Goal: Task Accomplishment & Management: Manage account settings

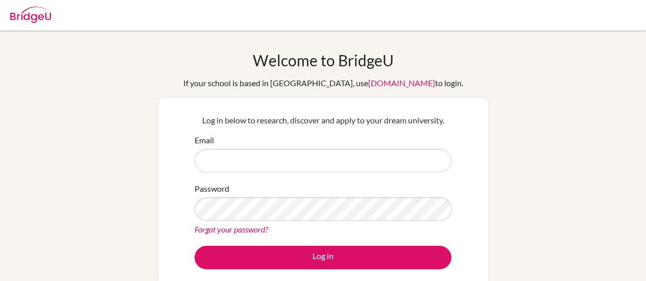
scroll to position [23, 0]
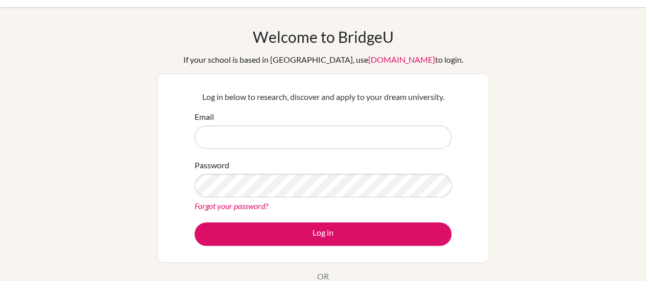
type input "[PERSON_NAME][EMAIL_ADDRESS][DOMAIN_NAME]"
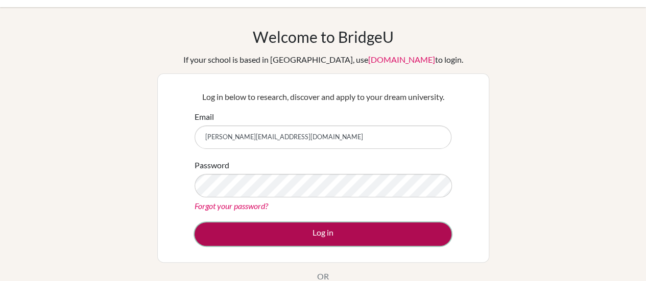
click at [432, 241] on button "Log in" at bounding box center [322, 234] width 257 height 23
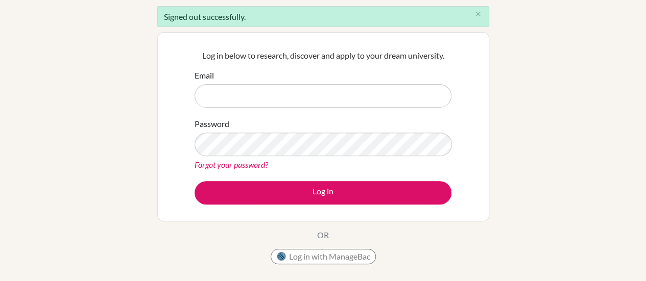
scroll to position [91, 0]
type input "[PERSON_NAME][EMAIL_ADDRESS][DOMAIN_NAME]"
click at [481, 17] on button "close" at bounding box center [478, 14] width 20 height 15
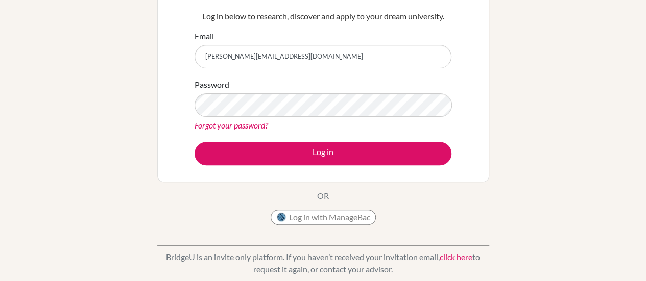
scroll to position [133, 0]
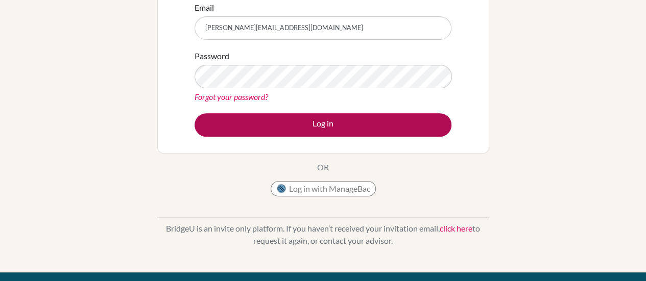
click at [423, 134] on button "Log in" at bounding box center [322, 124] width 257 height 23
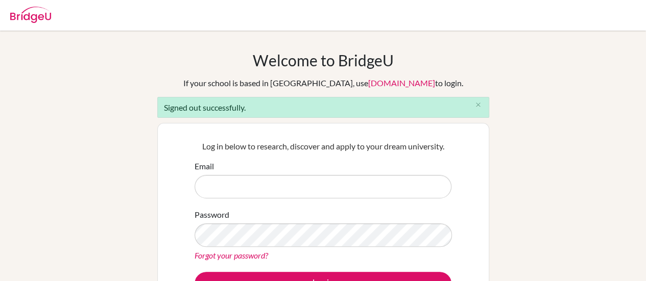
type input "[PERSON_NAME][EMAIL_ADDRESS][DOMAIN_NAME]"
click at [476, 105] on icon "close" at bounding box center [478, 105] width 8 height 8
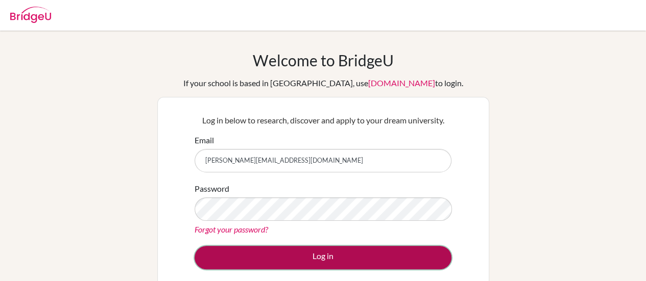
click at [420, 256] on button "Log in" at bounding box center [322, 257] width 257 height 23
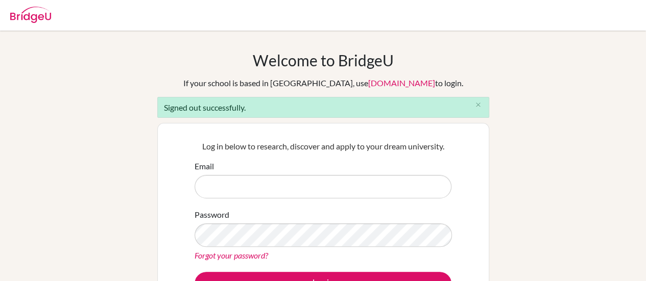
type input "[PERSON_NAME][EMAIL_ADDRESS][DOMAIN_NAME]"
click at [479, 107] on icon "close" at bounding box center [478, 105] width 8 height 8
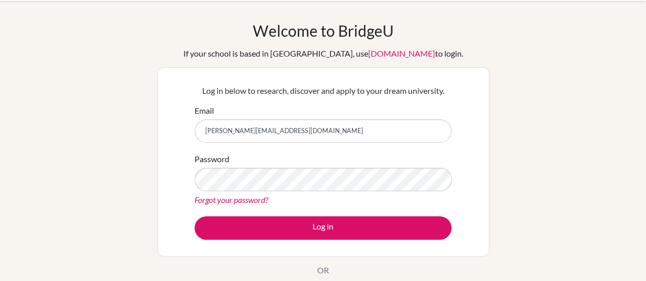
scroll to position [31, 0]
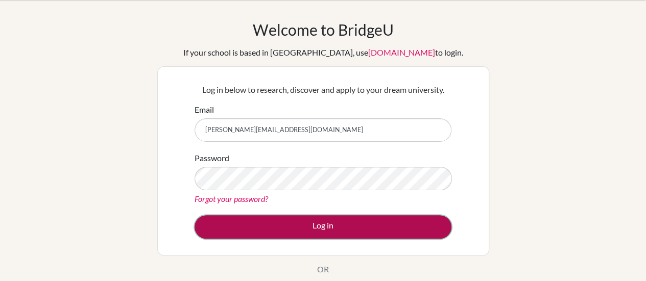
click at [349, 226] on button "Log in" at bounding box center [322, 226] width 257 height 23
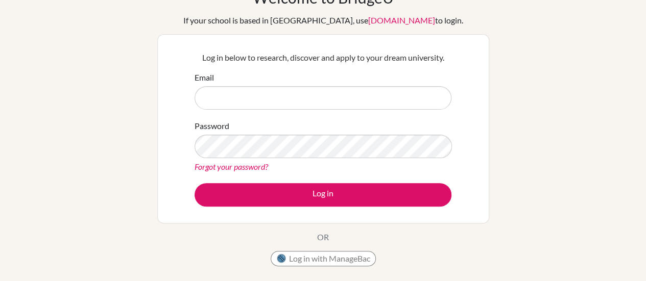
scroll to position [63, 0]
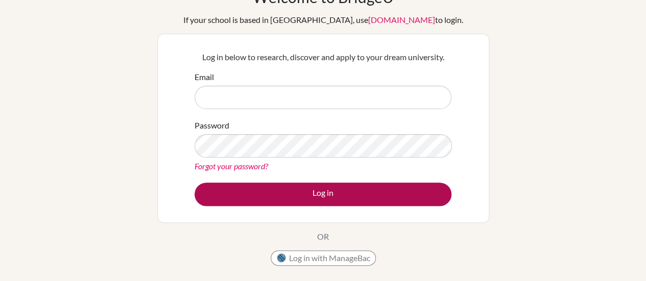
type input "[PERSON_NAME][EMAIL_ADDRESS][DOMAIN_NAME]"
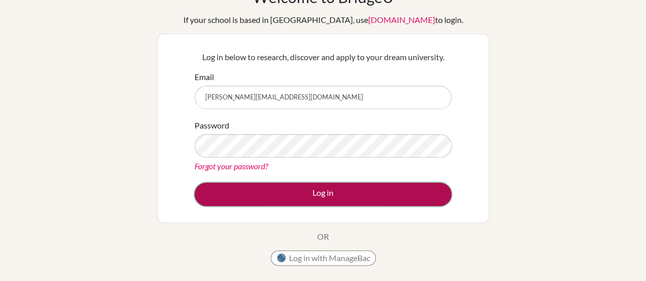
click at [307, 188] on button "Log in" at bounding box center [322, 194] width 257 height 23
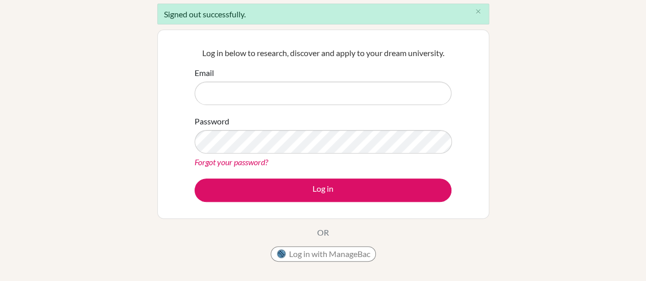
scroll to position [94, 0]
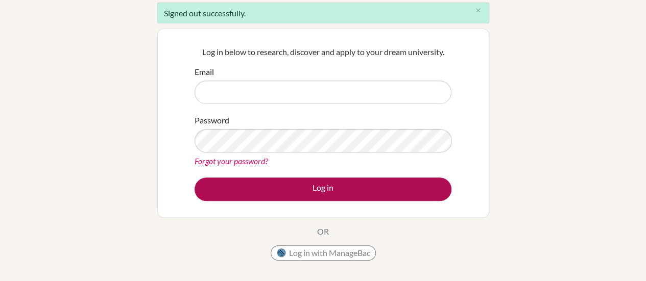
type input "[PERSON_NAME][EMAIL_ADDRESS][DOMAIN_NAME]"
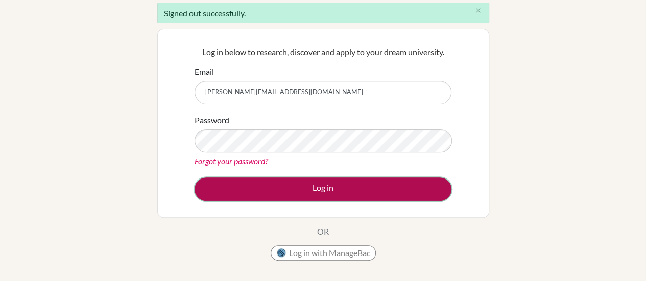
click at [286, 187] on button "Log in" at bounding box center [322, 189] width 257 height 23
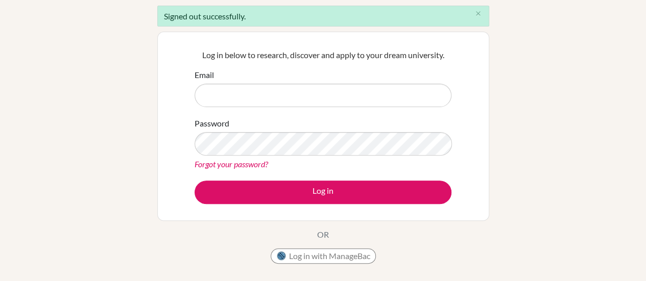
scroll to position [92, 0]
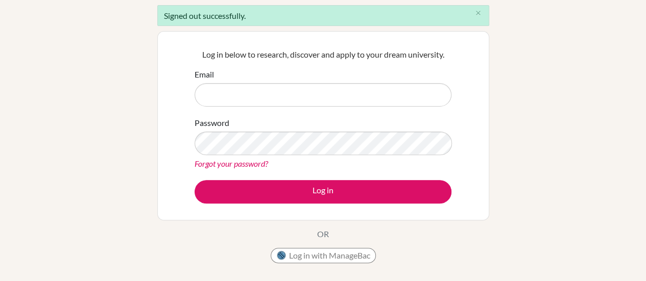
type input "[PERSON_NAME][EMAIL_ADDRESS][DOMAIN_NAME]"
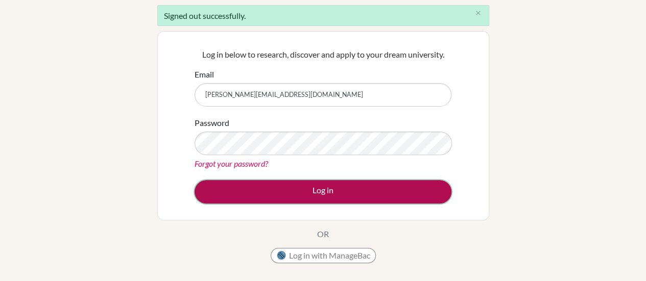
click at [299, 184] on button "Log in" at bounding box center [322, 191] width 257 height 23
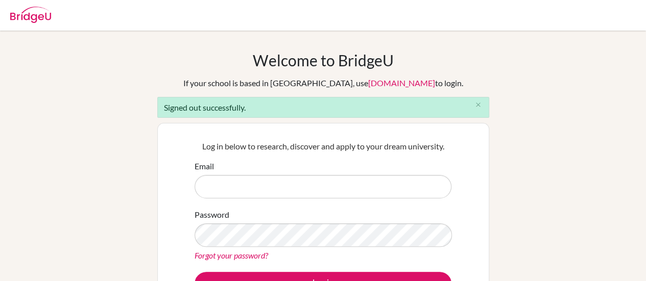
type input "[PERSON_NAME][EMAIL_ADDRESS][DOMAIN_NAME]"
click at [146, 119] on div "Welcome to [GEOGRAPHIC_DATA] If your school is based in [GEOGRAPHIC_DATA], use …" at bounding box center [323, 231] width 646 height 360
